Goal: Complete application form

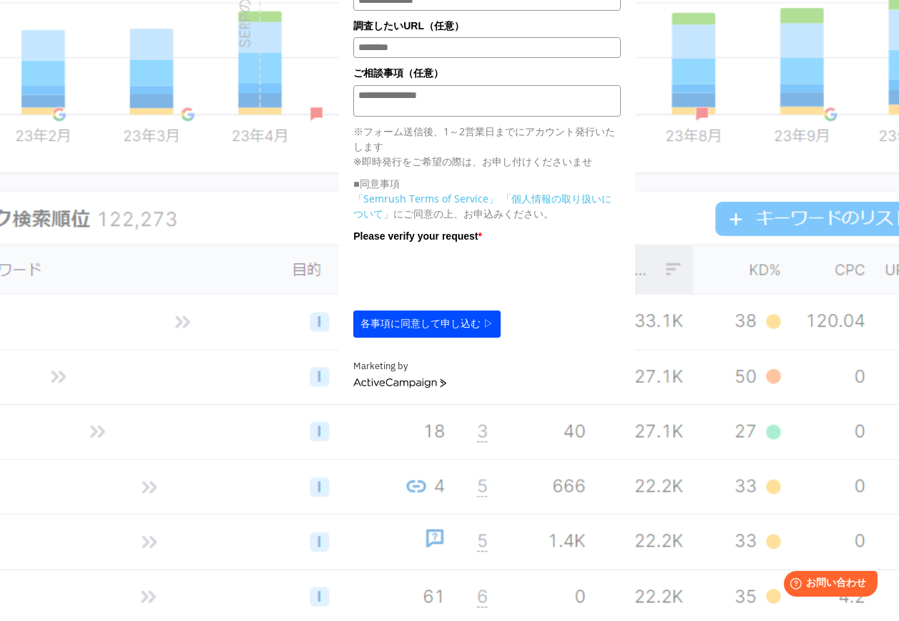
scroll to position [501, 0]
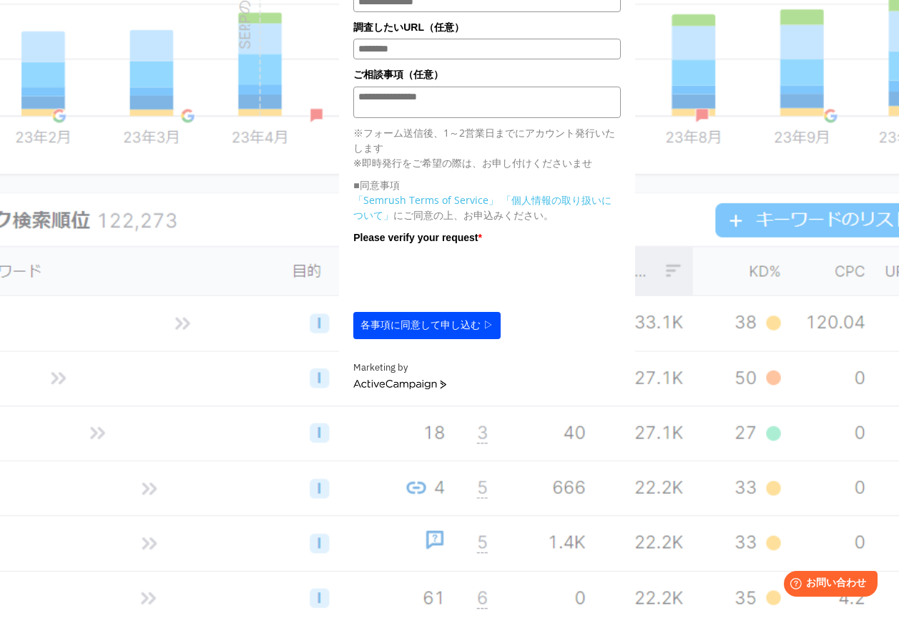
click at [405, 331] on button "各事項に同意して申し込む ▷" at bounding box center [426, 325] width 147 height 27
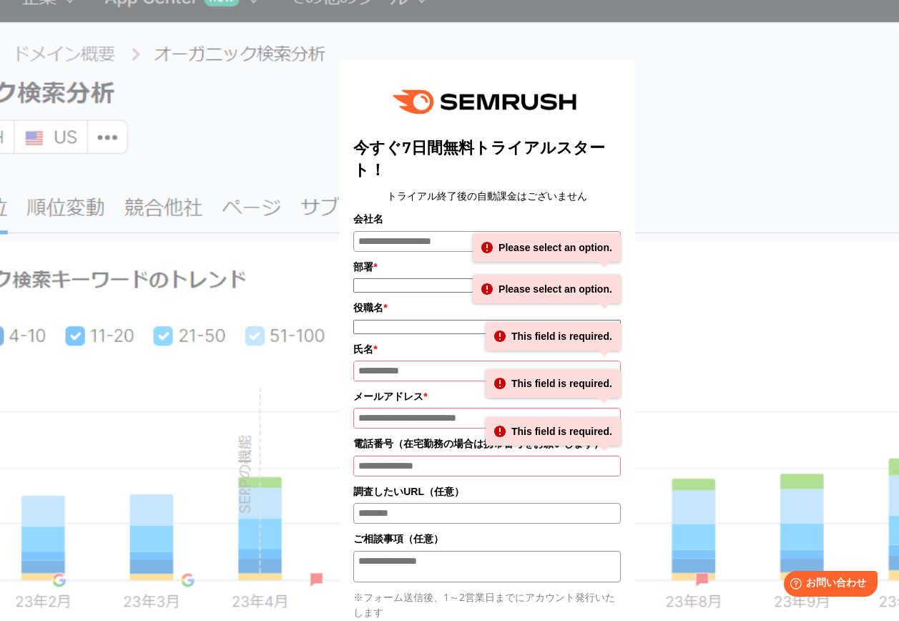
scroll to position [72, 0]
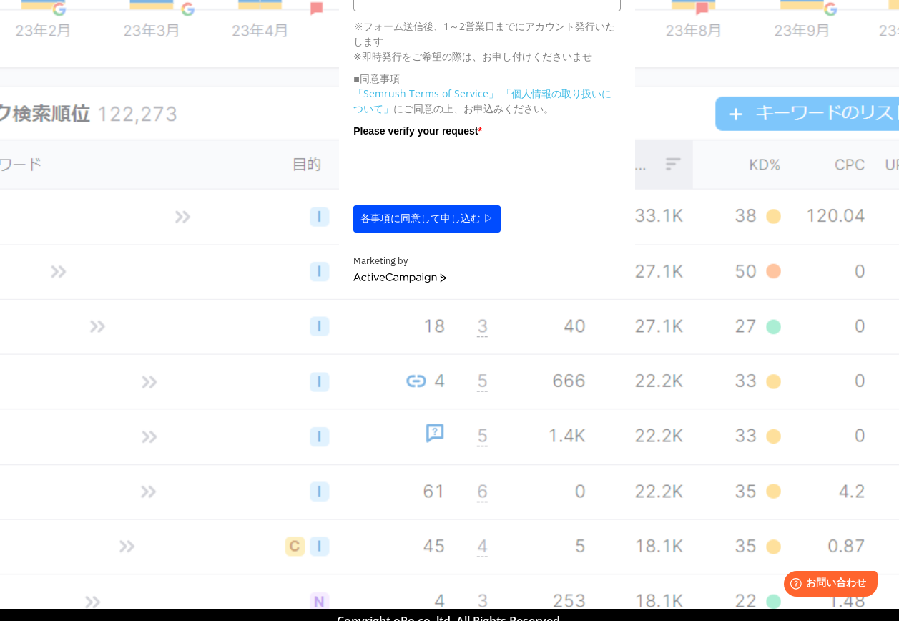
scroll to position [673, 0]
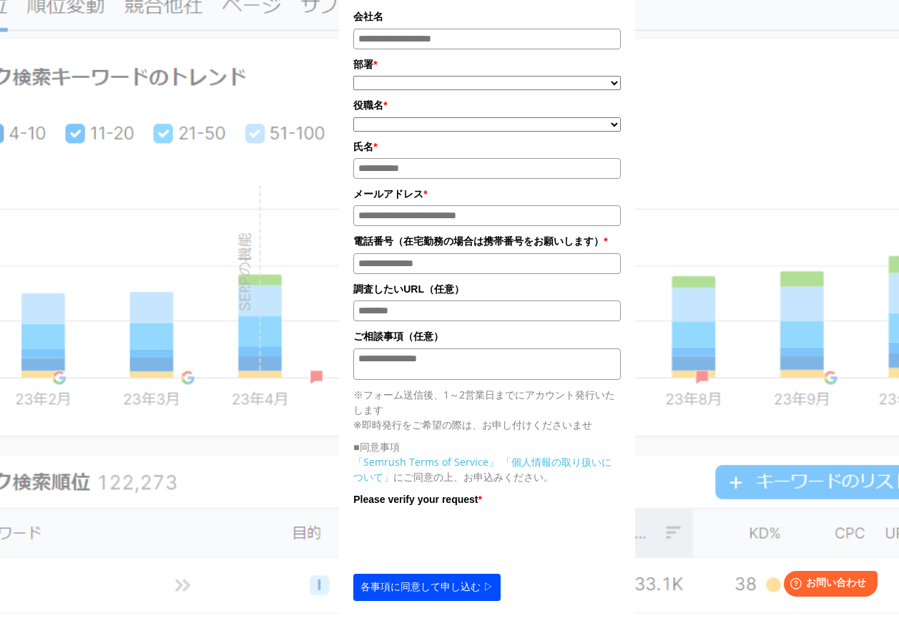
scroll to position [101, 0]
